Goal: Navigation & Orientation: Understand site structure

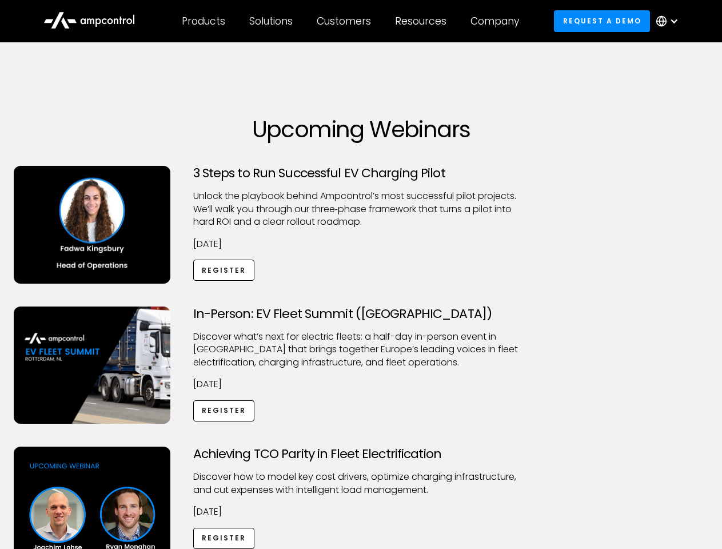
click at [352, 21] on div "Customers" at bounding box center [344, 21] width 54 height 13
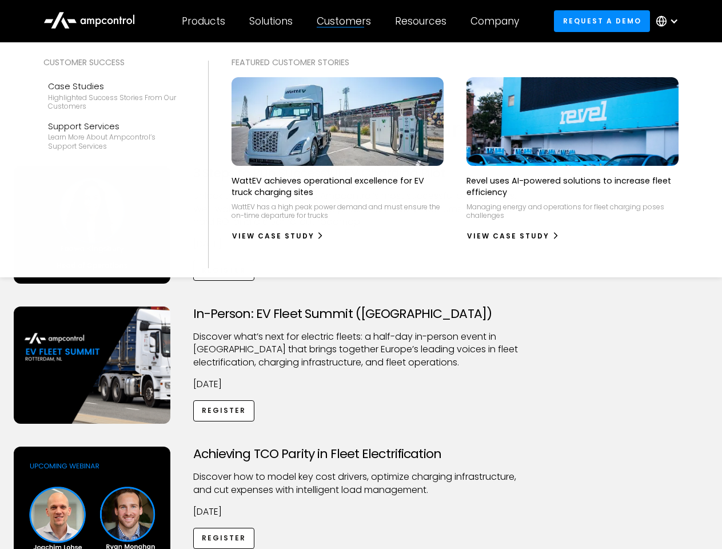
click at [203, 21] on div "Products" at bounding box center [203, 21] width 43 height 13
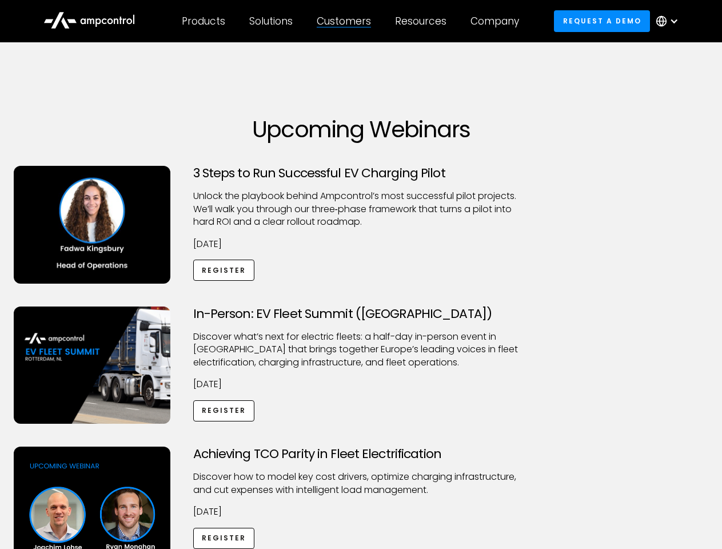
click at [272, 21] on div "Solutions" at bounding box center [270, 21] width 43 height 13
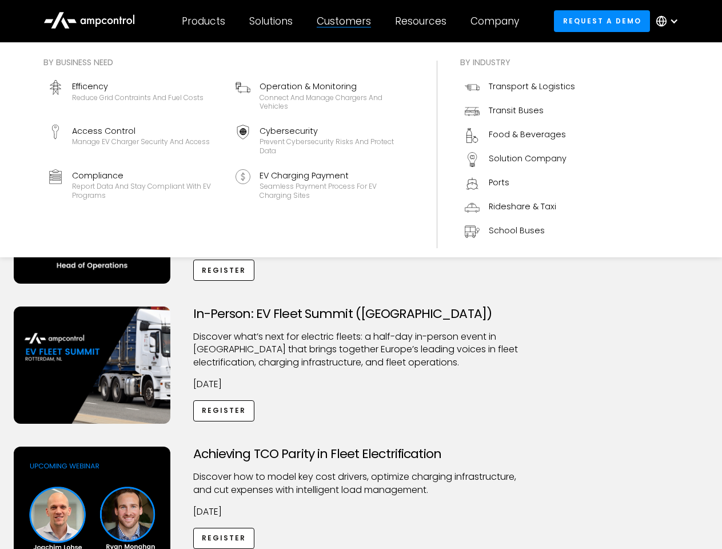
click at [346, 21] on div "Customers" at bounding box center [344, 21] width 54 height 13
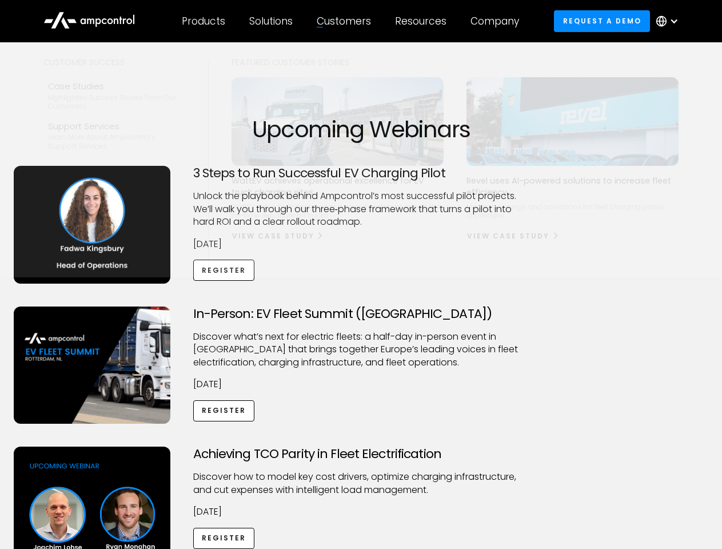
click at [423, 21] on div "Resources" at bounding box center [420, 21] width 51 height 13
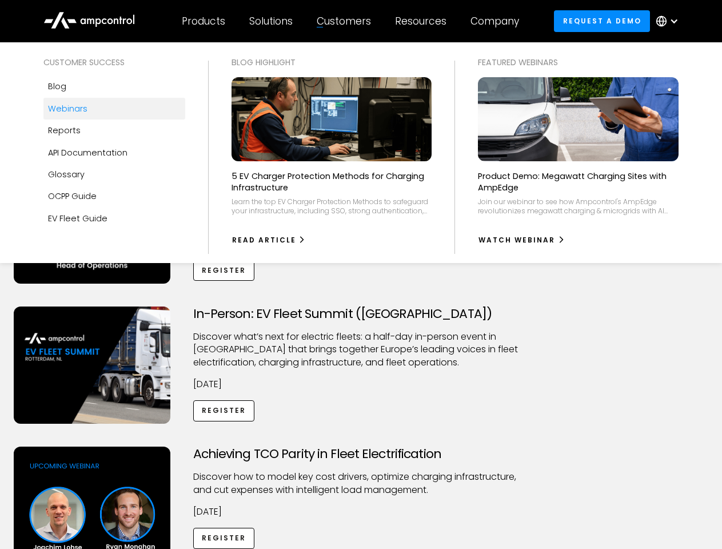
click at [498, 21] on div "Company" at bounding box center [494, 21] width 49 height 13
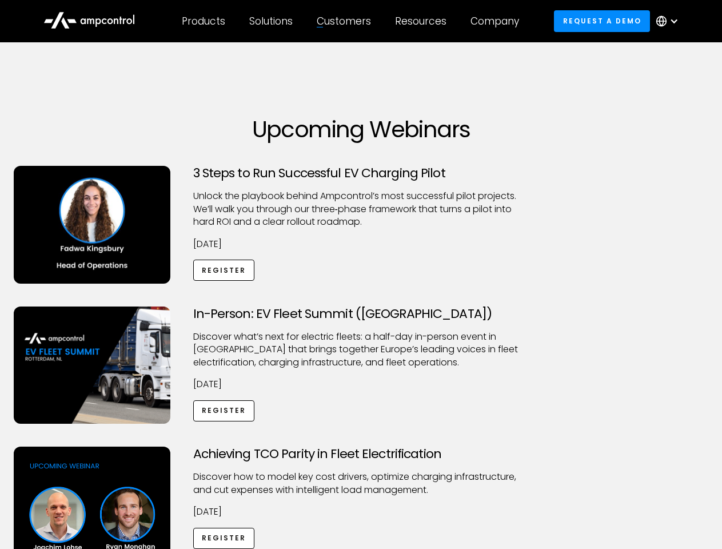
click at [670, 21] on div at bounding box center [673, 21] width 9 height 9
